Goal: Task Accomplishment & Management: Use online tool/utility

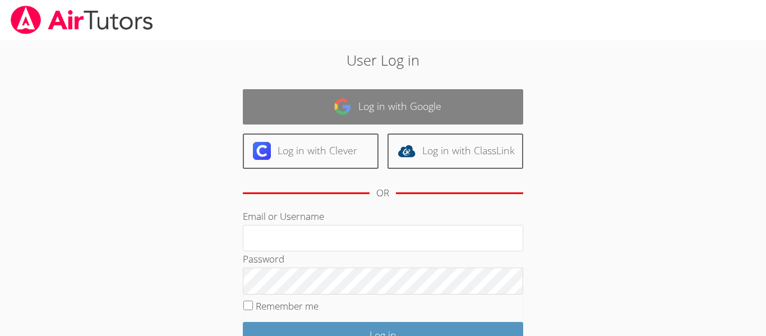
click at [357, 117] on link "Log in with Google" at bounding box center [383, 106] width 280 height 35
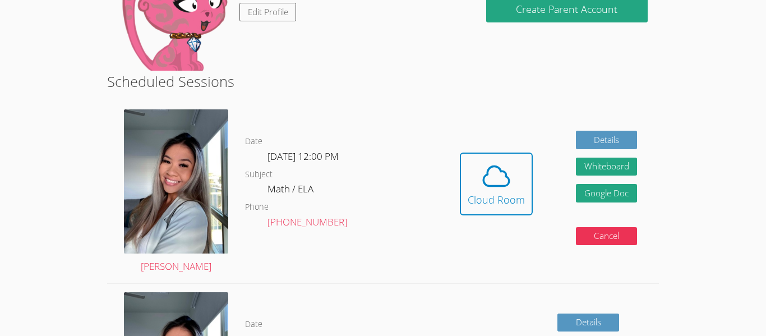
scroll to position [226, 0]
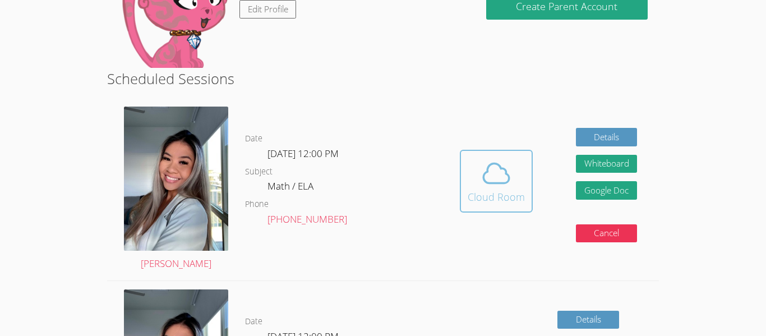
click at [478, 195] on div "Cloud Room" at bounding box center [496, 197] width 57 height 16
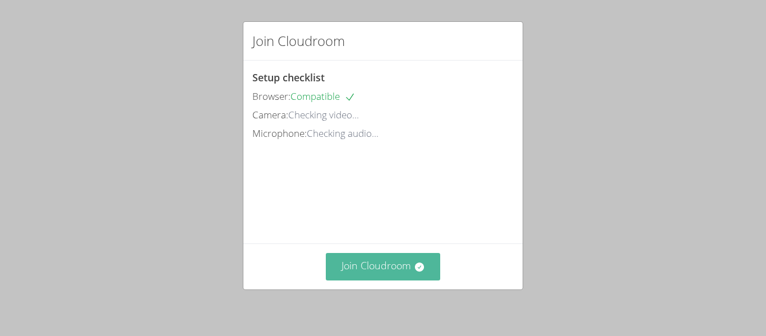
click at [393, 265] on button "Join Cloudroom" at bounding box center [383, 266] width 115 height 27
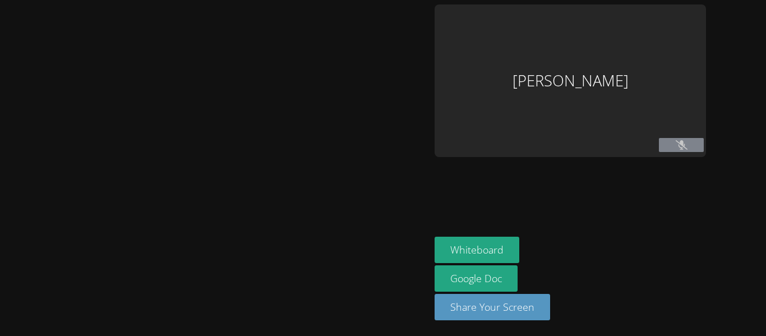
click at [393, 265] on div at bounding box center [214, 167] width 421 height 327
